Goal: Navigation & Orientation: Find specific page/section

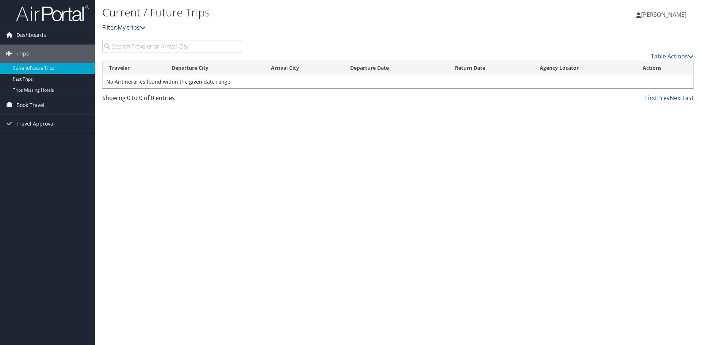
click at [24, 105] on span "Book Travel" at bounding box center [30, 105] width 28 height 18
click at [25, 106] on span "Book Travel" at bounding box center [30, 105] width 28 height 18
click at [25, 103] on span "Book Travel" at bounding box center [30, 105] width 28 height 18
click at [31, 158] on span "Travel Approval" at bounding box center [35, 157] width 38 height 18
click at [25, 171] on link "Approvals (Beta)" at bounding box center [47, 171] width 95 height 11
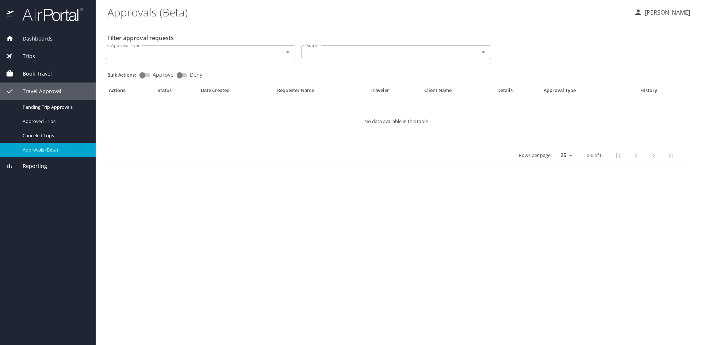
select select "US"
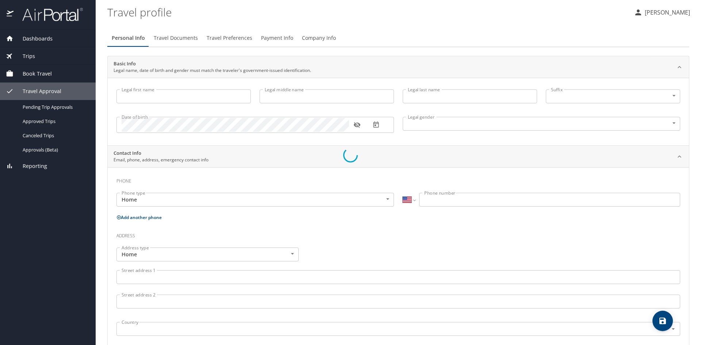
type input "Jason"
type input "Cholfe"
type input "Male"
type input "Sarah"
type input "Cholfe"
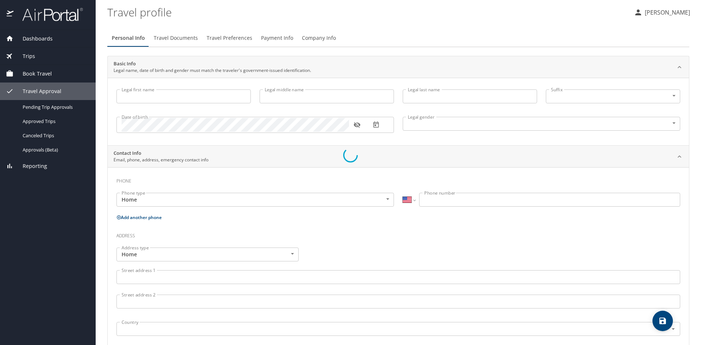
select select "NL"
type input "32181217"
select select "US"
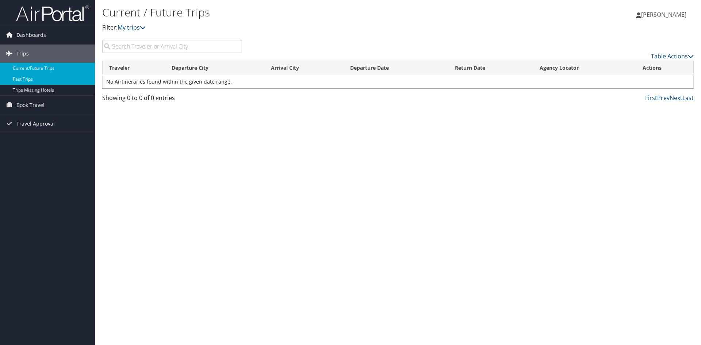
click at [23, 79] on link "Past Trips" at bounding box center [47, 79] width 95 height 11
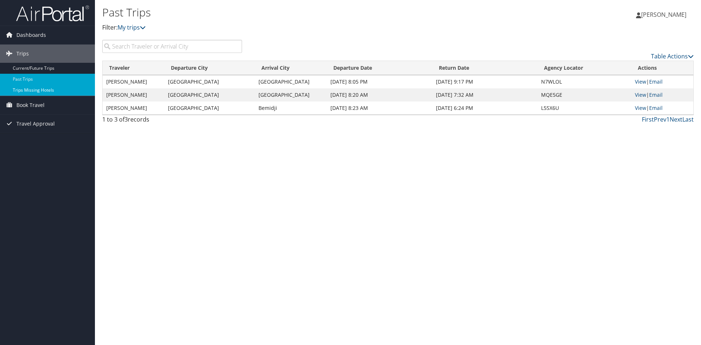
click at [33, 92] on link "Trips Missing Hotels" at bounding box center [47, 90] width 95 height 11
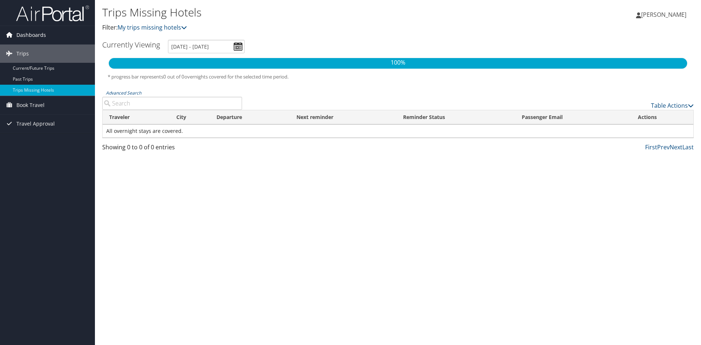
click at [15, 36] on link "Dashboards" at bounding box center [47, 35] width 95 height 18
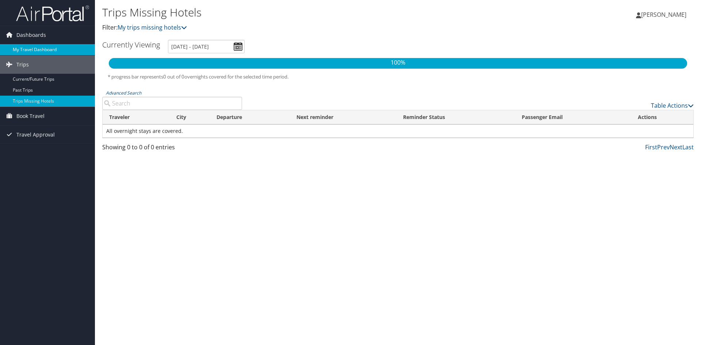
click at [22, 51] on link "My Travel Dashboard" at bounding box center [47, 49] width 95 height 11
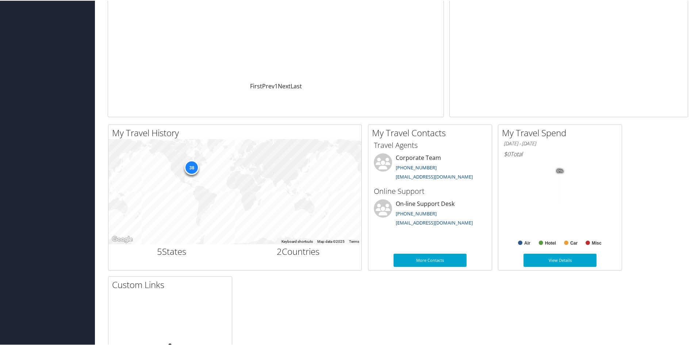
scroll to position [146, 0]
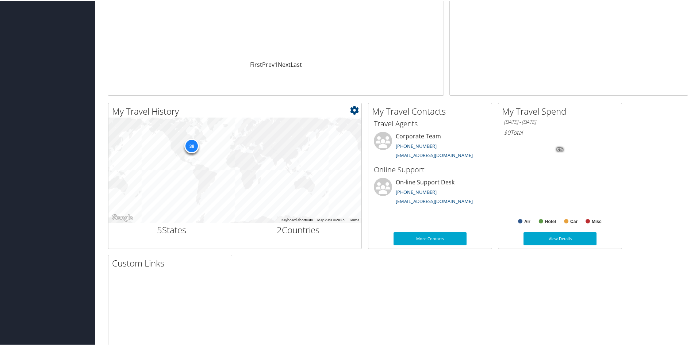
click at [191, 146] on div "38" at bounding box center [191, 145] width 15 height 15
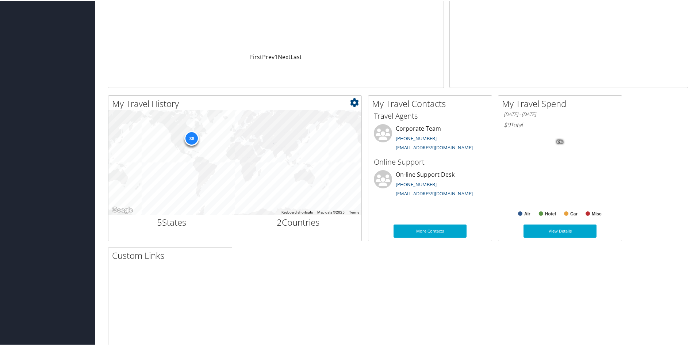
scroll to position [141, 0]
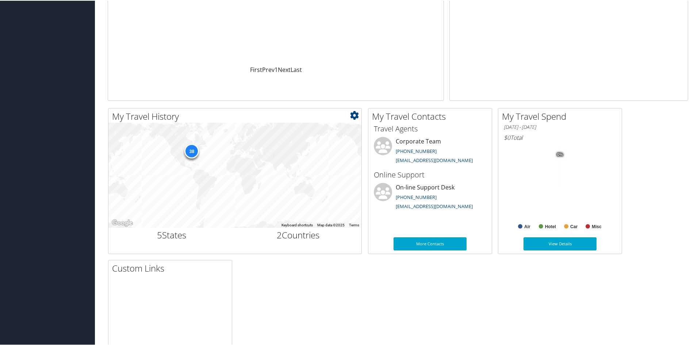
click at [355, 115] on icon at bounding box center [354, 114] width 9 height 9
click at [274, 127] on link "Small" at bounding box center [311, 126] width 96 height 12
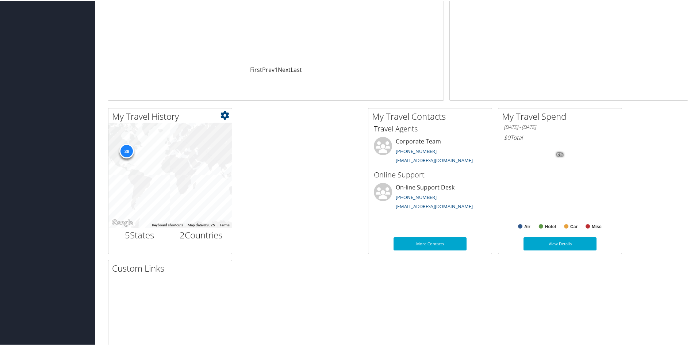
click at [226, 115] on icon at bounding box center [225, 114] width 9 height 9
click at [146, 154] on link "Large" at bounding box center [181, 151] width 96 height 12
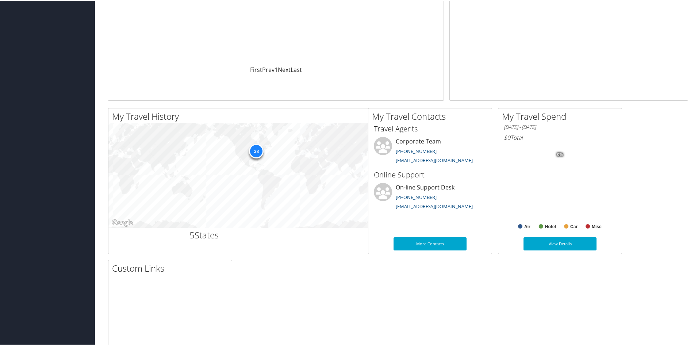
click at [234, 158] on div "38" at bounding box center [299, 174] width 383 height 105
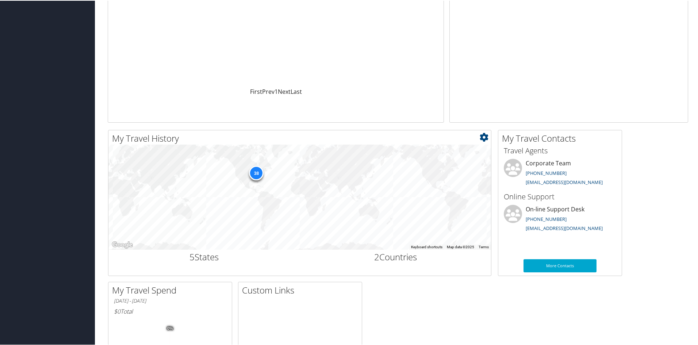
scroll to position [122, 0]
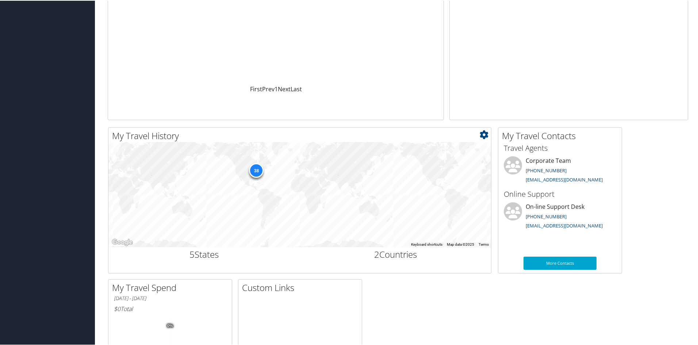
click at [483, 133] on icon at bounding box center [484, 134] width 9 height 9
click at [413, 156] on link "Medium" at bounding box center [441, 158] width 96 height 12
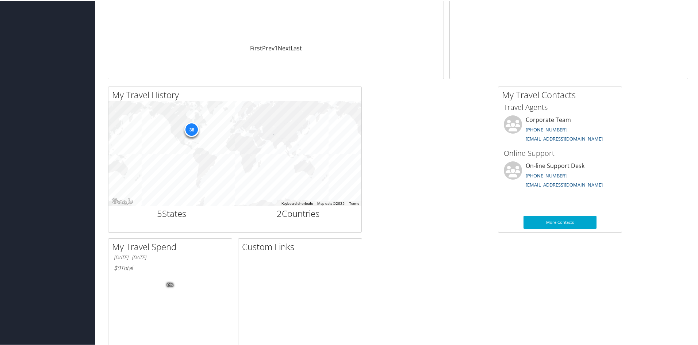
scroll to position [141, 0]
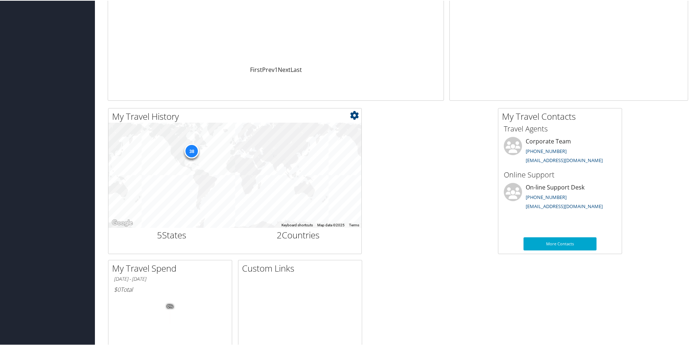
click at [191, 150] on div "38" at bounding box center [191, 150] width 15 height 15
click at [189, 150] on div "38" at bounding box center [191, 150] width 15 height 15
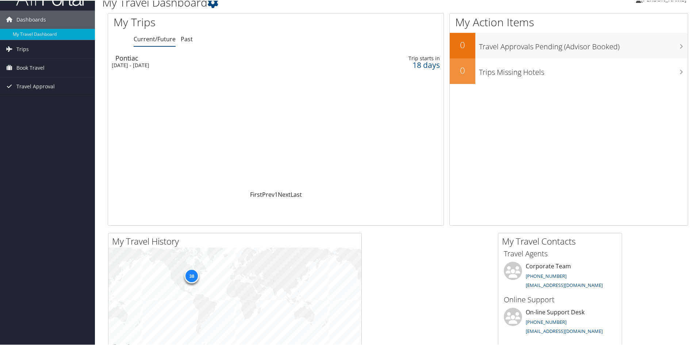
scroll to position [134, 0]
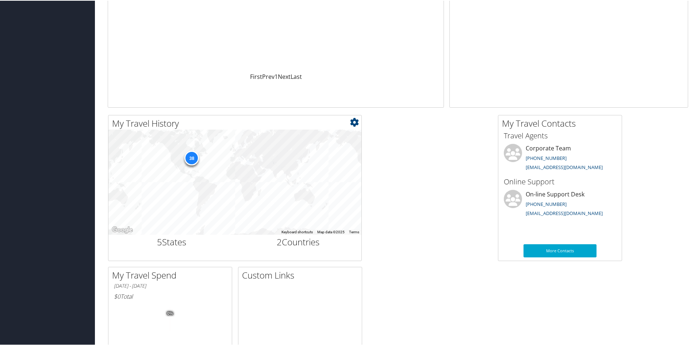
click at [357, 119] on icon at bounding box center [354, 121] width 9 height 9
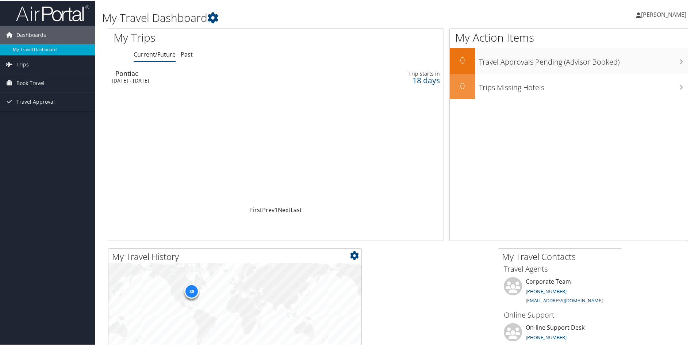
scroll to position [0, 0]
